Goal: Task Accomplishment & Management: Manage account settings

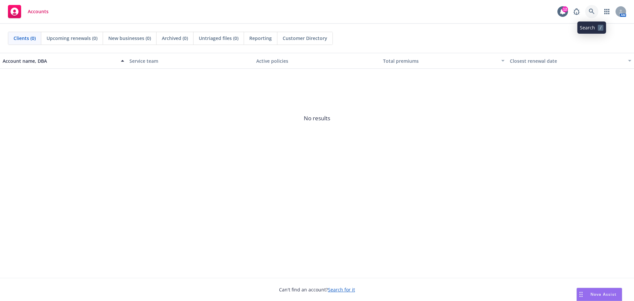
click at [592, 9] on icon at bounding box center [592, 12] width 6 height 6
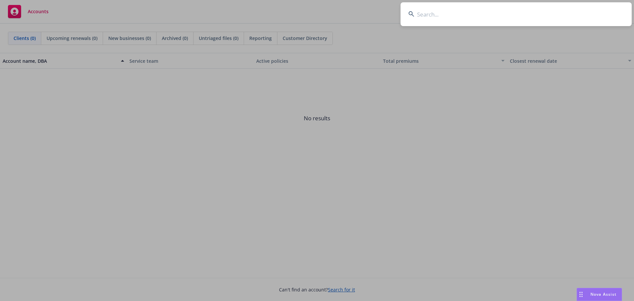
type input "m"
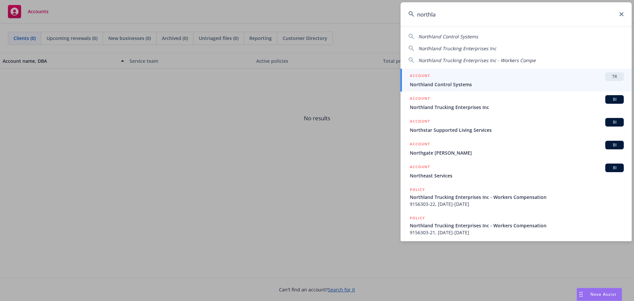
type input "northla"
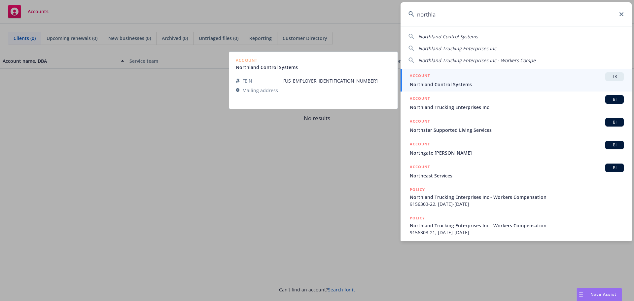
click at [484, 84] on span "Northland Control Systems" at bounding box center [517, 84] width 214 height 7
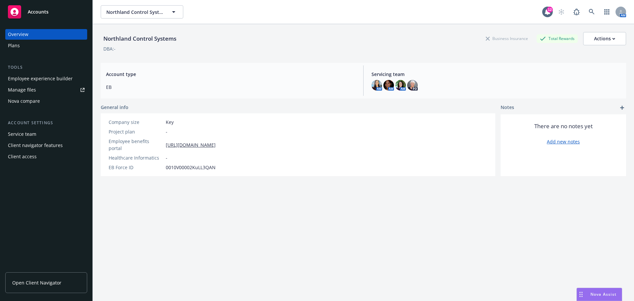
click at [30, 283] on span "Open Client Navigator" at bounding box center [36, 282] width 49 height 7
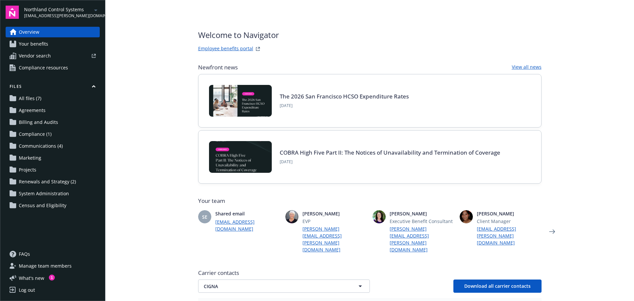
click at [41, 181] on span "Renewals and Strategy (2)" at bounding box center [47, 181] width 57 height 11
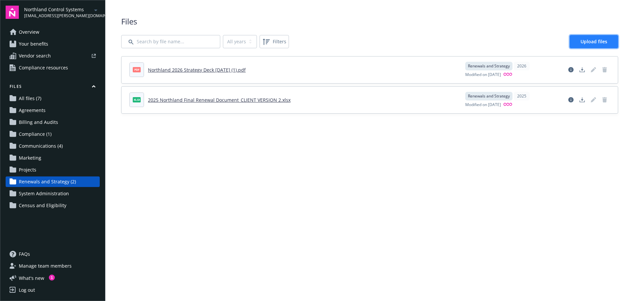
click at [594, 40] on span "Upload files" at bounding box center [594, 41] width 27 height 6
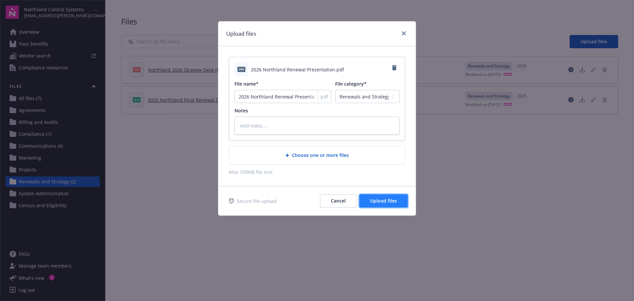
click at [380, 201] on span "Upload files" at bounding box center [383, 201] width 27 height 6
type textarea "x"
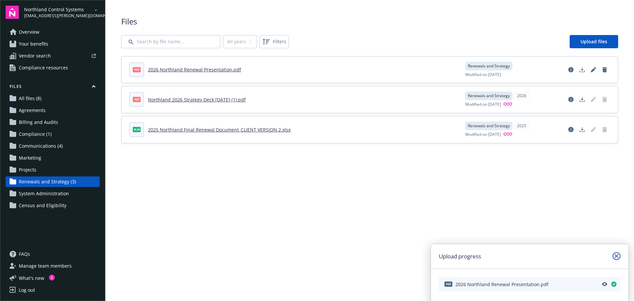
click at [618, 253] on link "close" at bounding box center [617, 256] width 8 height 8
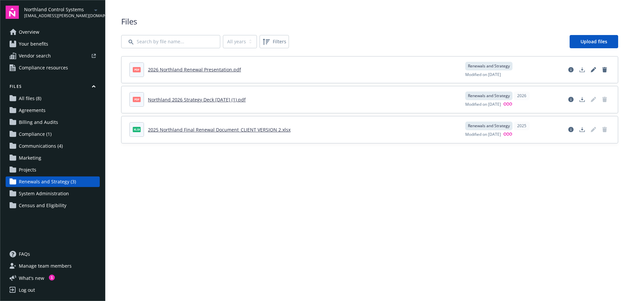
click at [49, 145] on span "Communications (4)" at bounding box center [41, 146] width 44 height 11
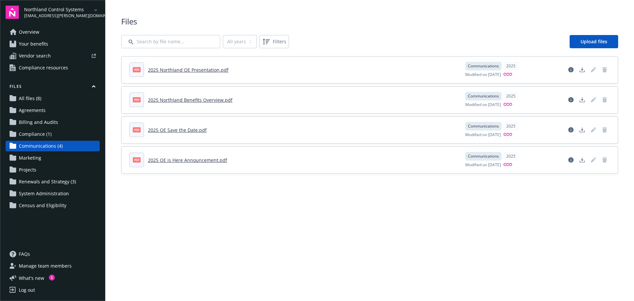
click at [57, 183] on span "Renewals and Strategy (3)" at bounding box center [47, 181] width 57 height 11
